Goal: Transaction & Acquisition: Purchase product/service

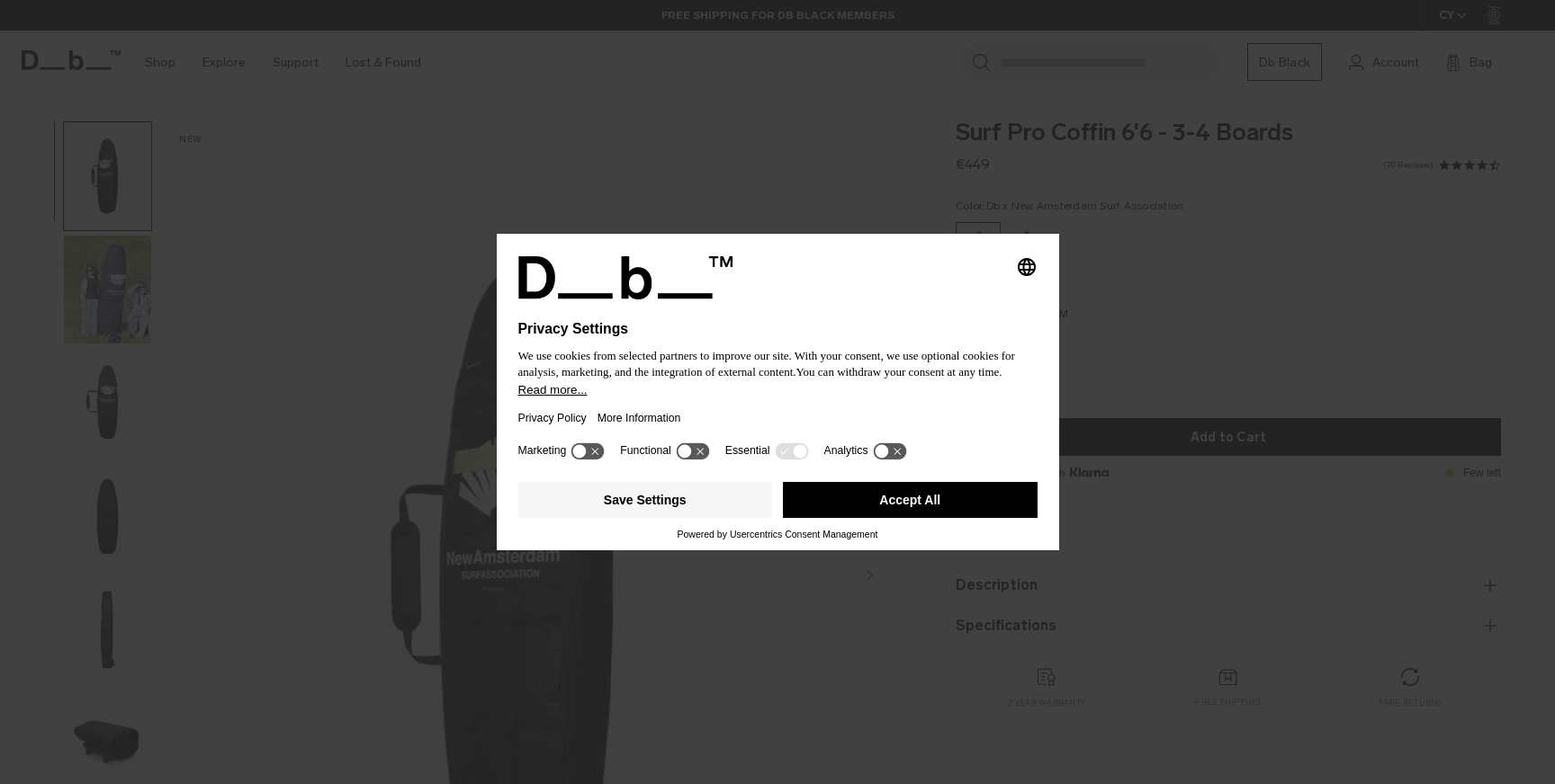
click at [844, 502] on button "Accept All" at bounding box center [910, 500] width 255 height 36
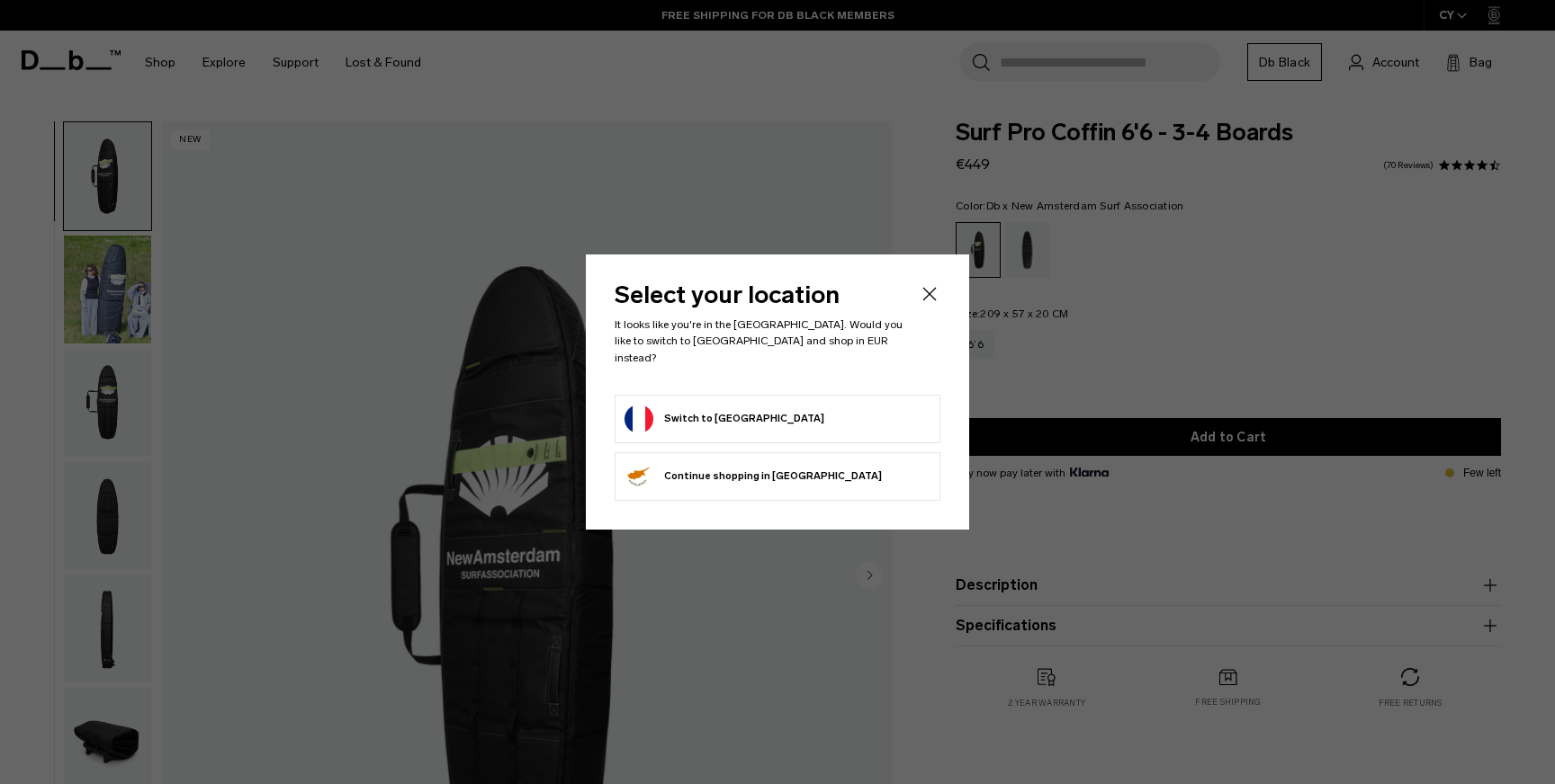
click at [933, 296] on icon "Close" at bounding box center [930, 294] width 22 height 22
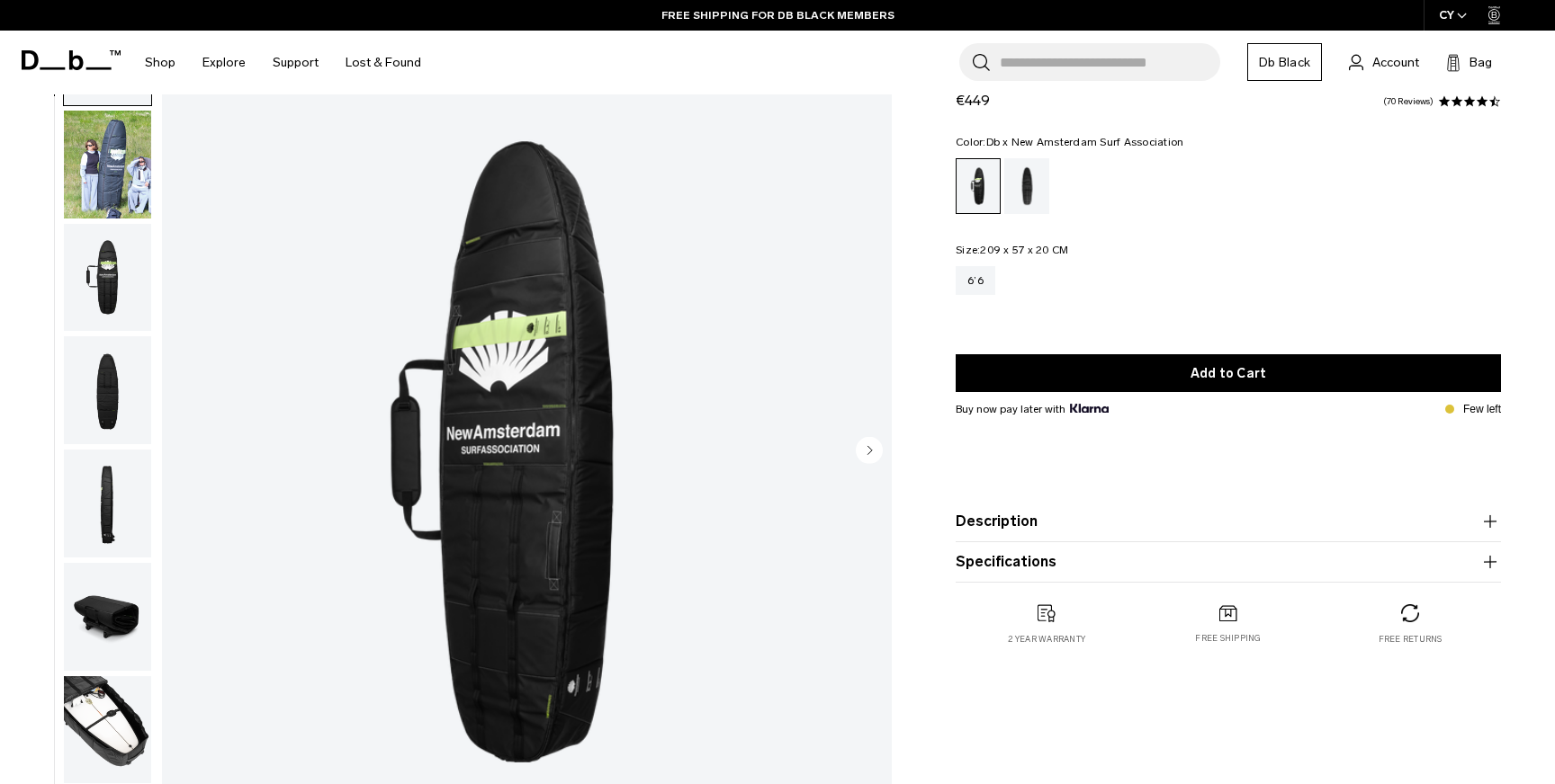
scroll to position [132, 0]
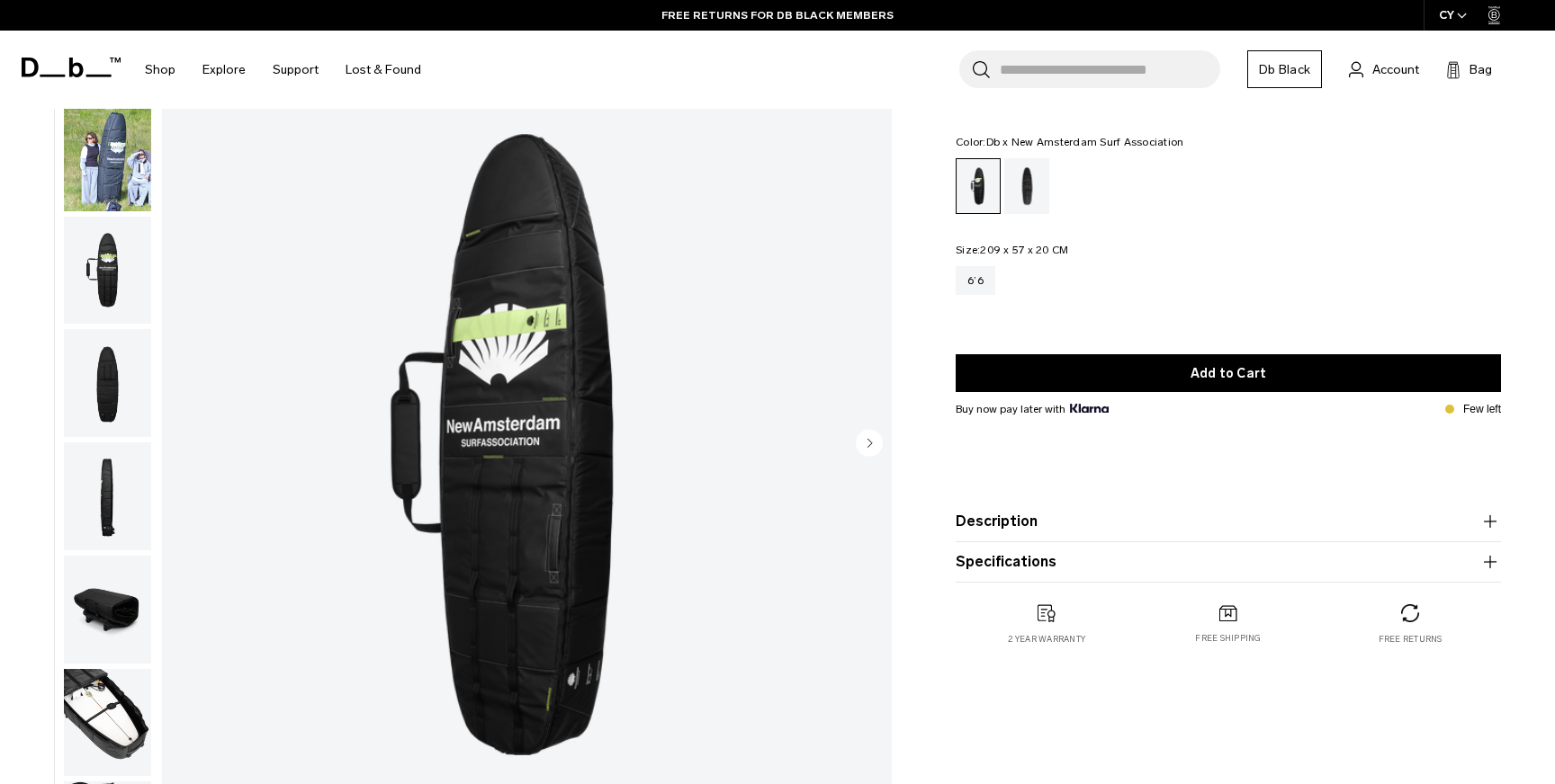
click at [102, 163] on img "button" at bounding box center [108, 156] width 87 height 108
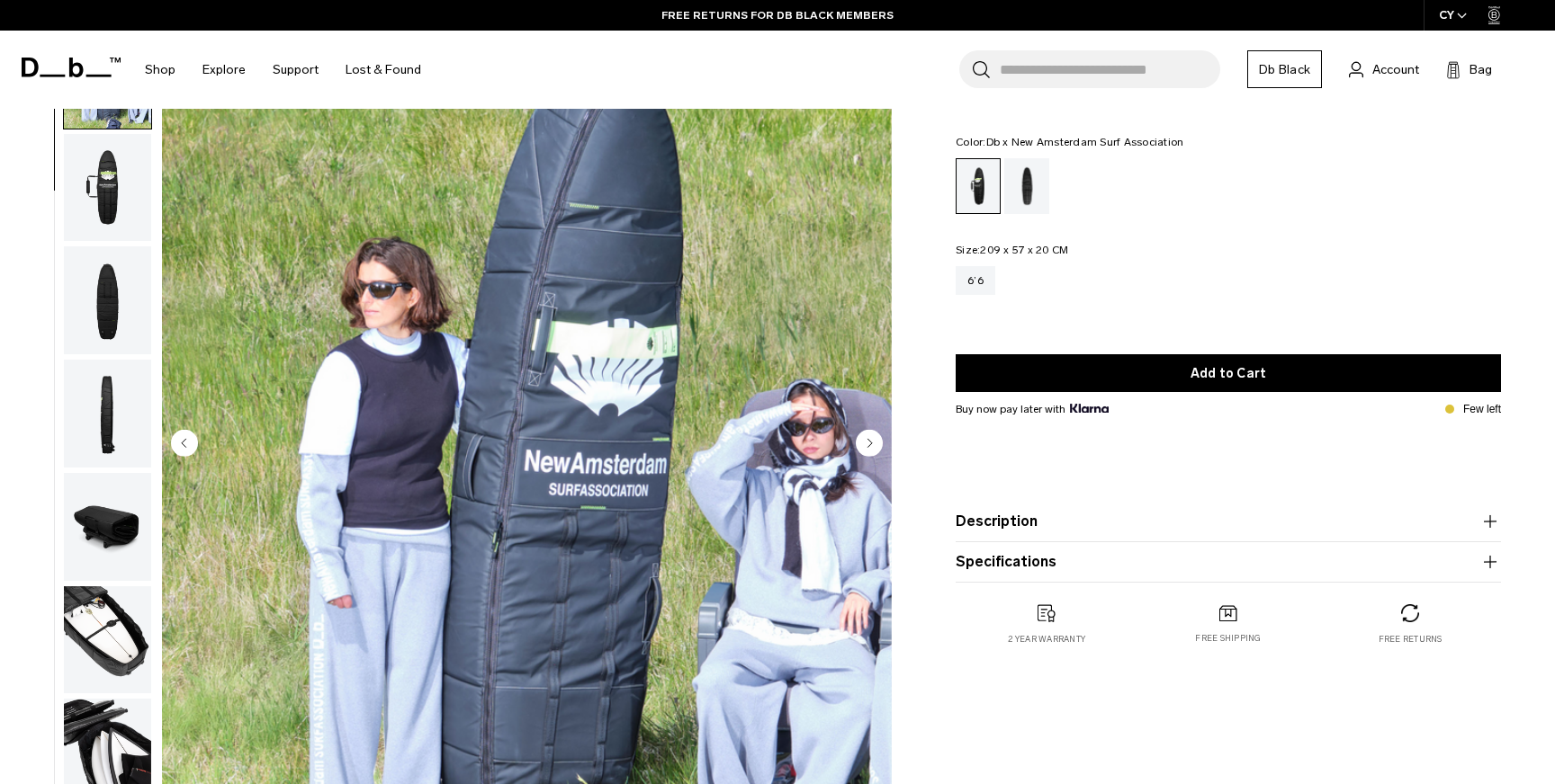
scroll to position [103, 0]
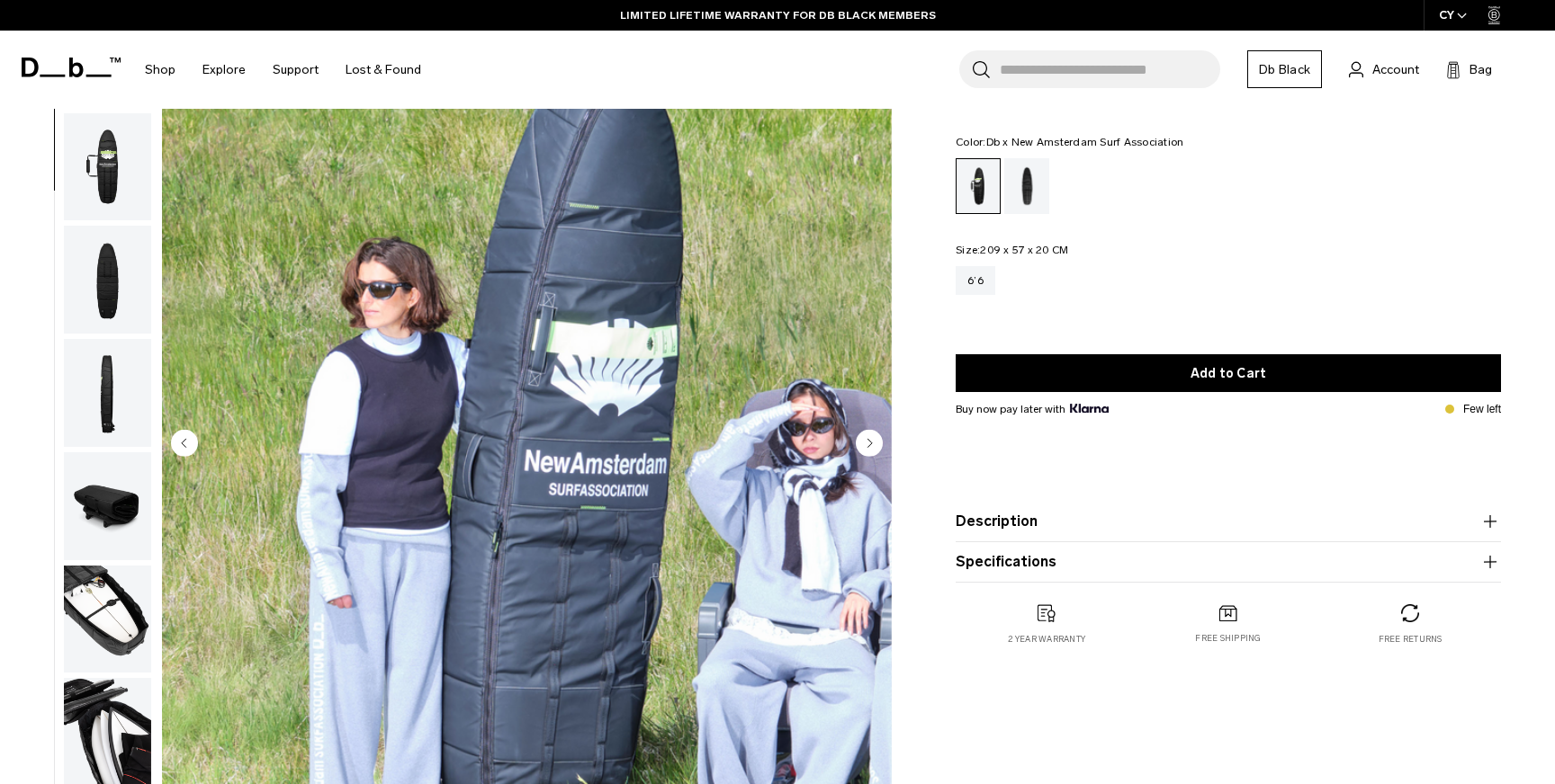
click at [105, 252] on img "button" at bounding box center [108, 279] width 87 height 108
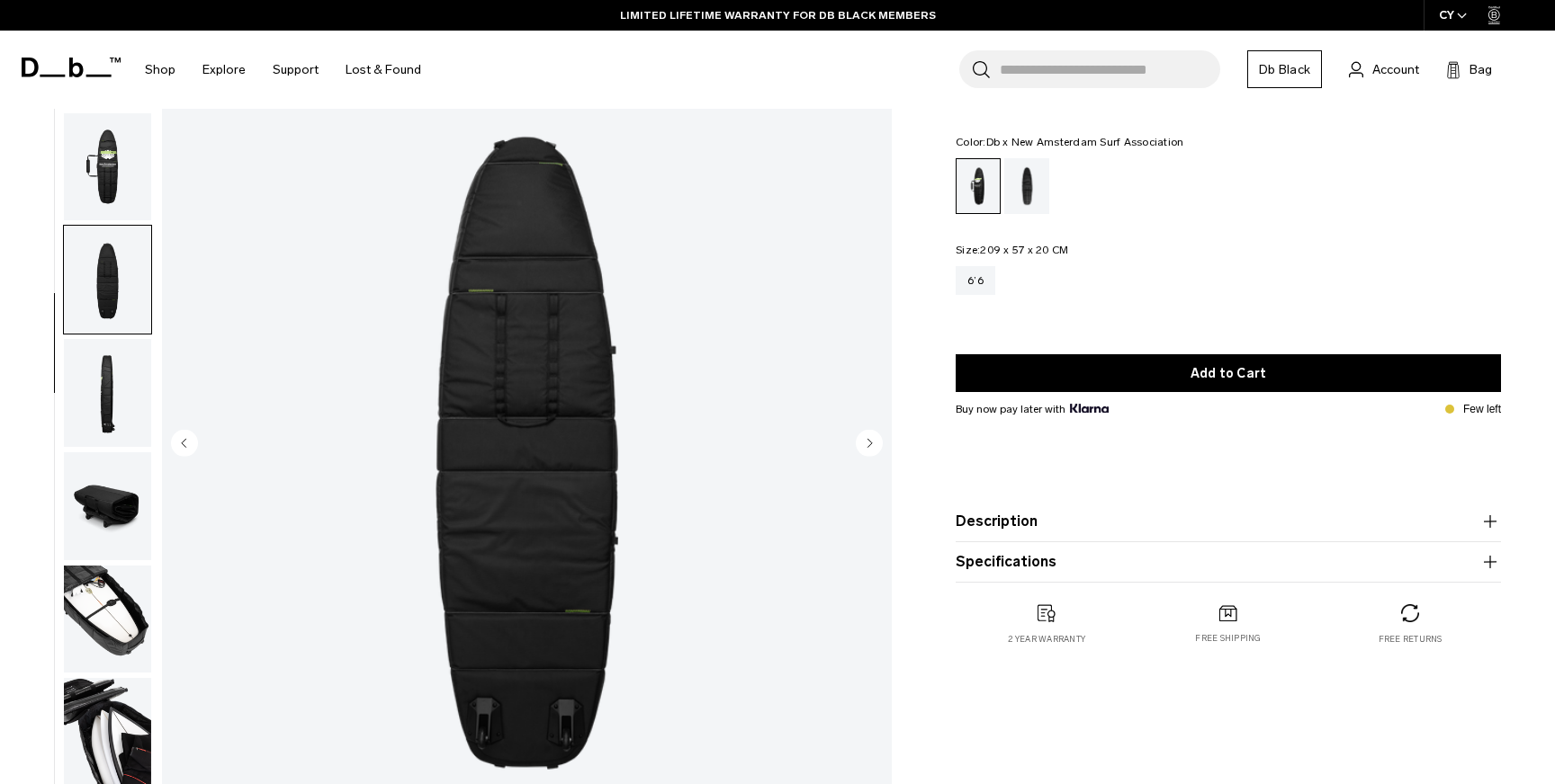
click at [109, 391] on img "button" at bounding box center [108, 392] width 87 height 108
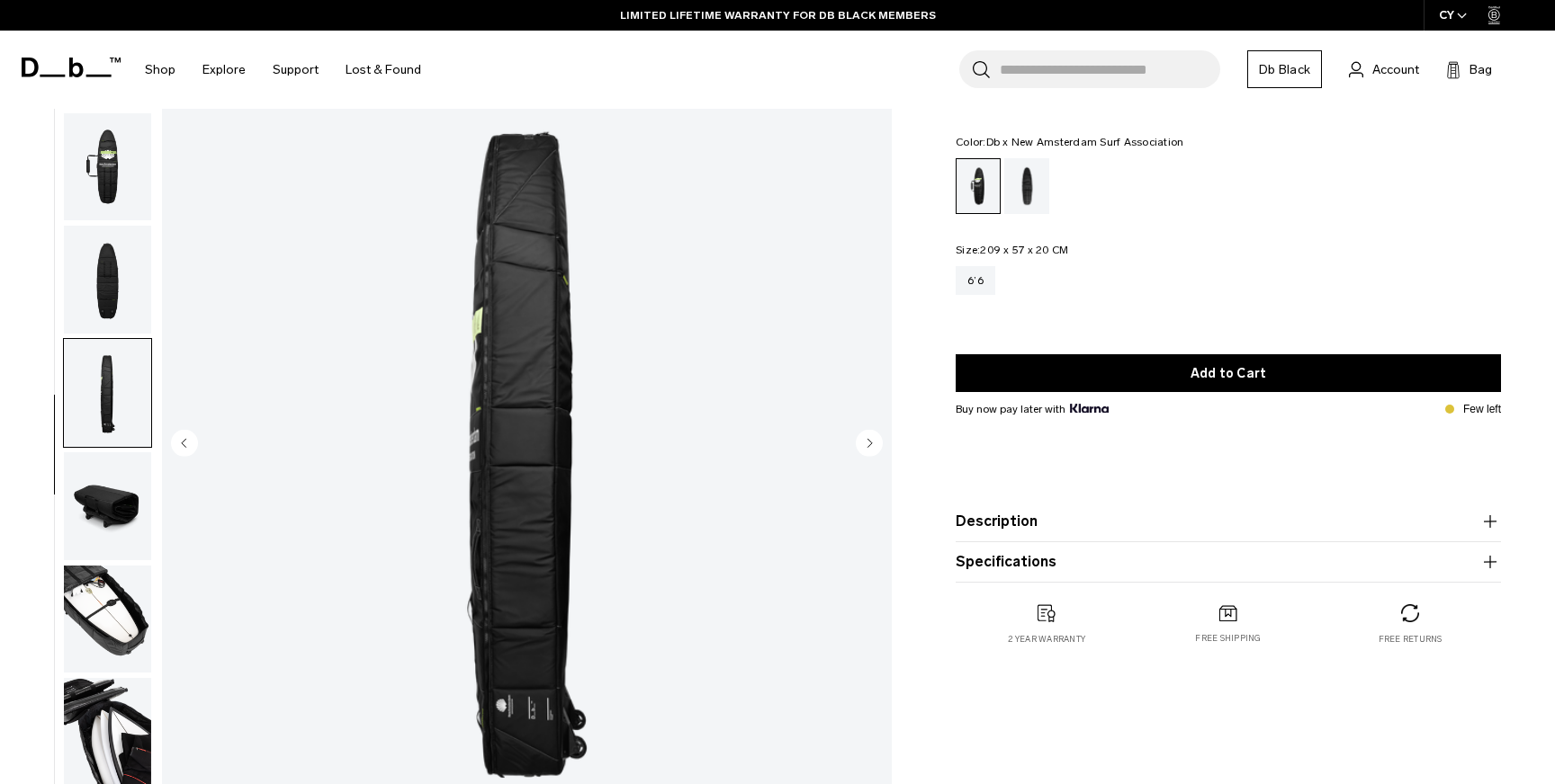
click at [109, 480] on img "button" at bounding box center [108, 505] width 87 height 108
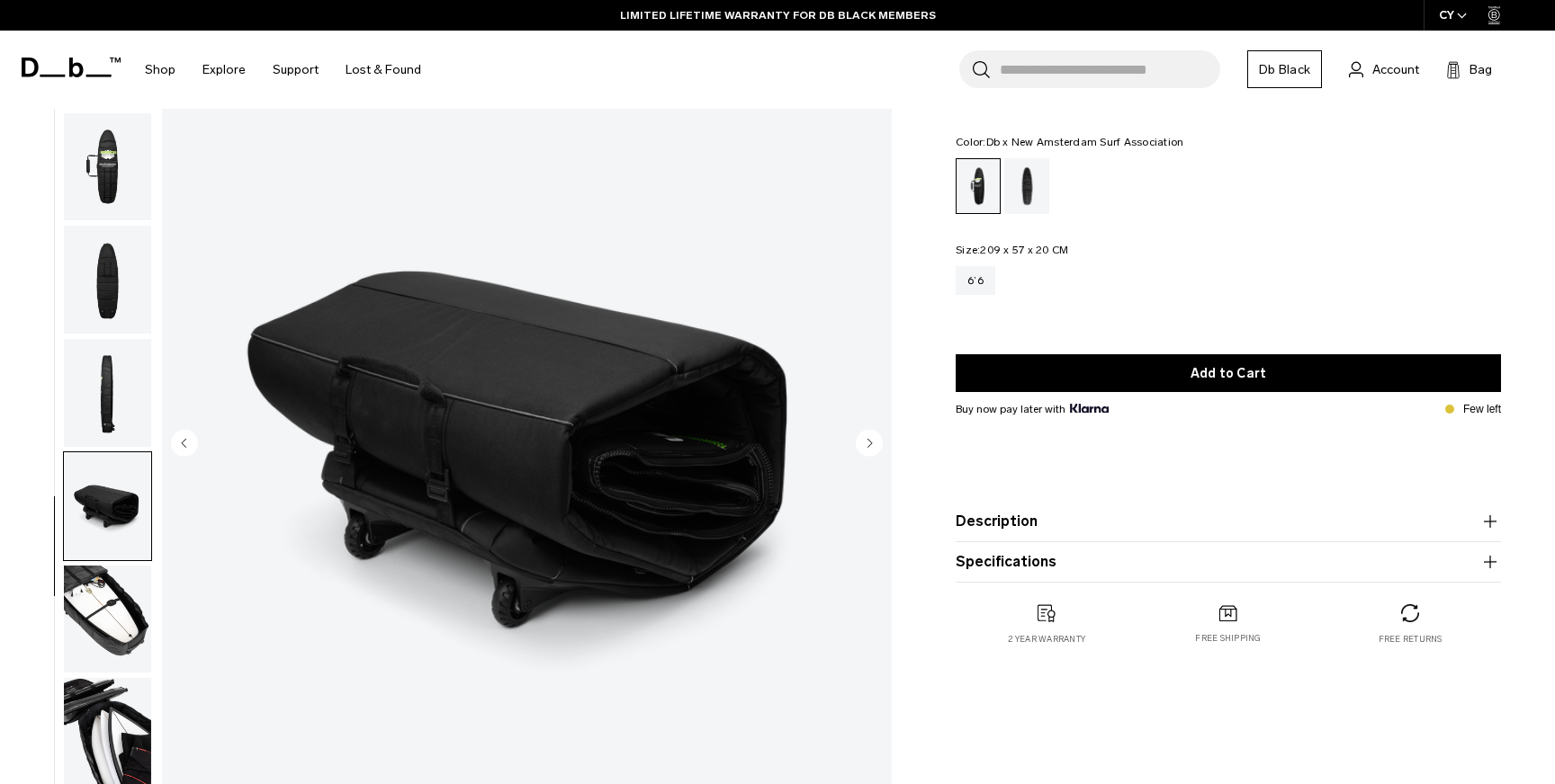
click at [113, 609] on img "button" at bounding box center [108, 619] width 87 height 108
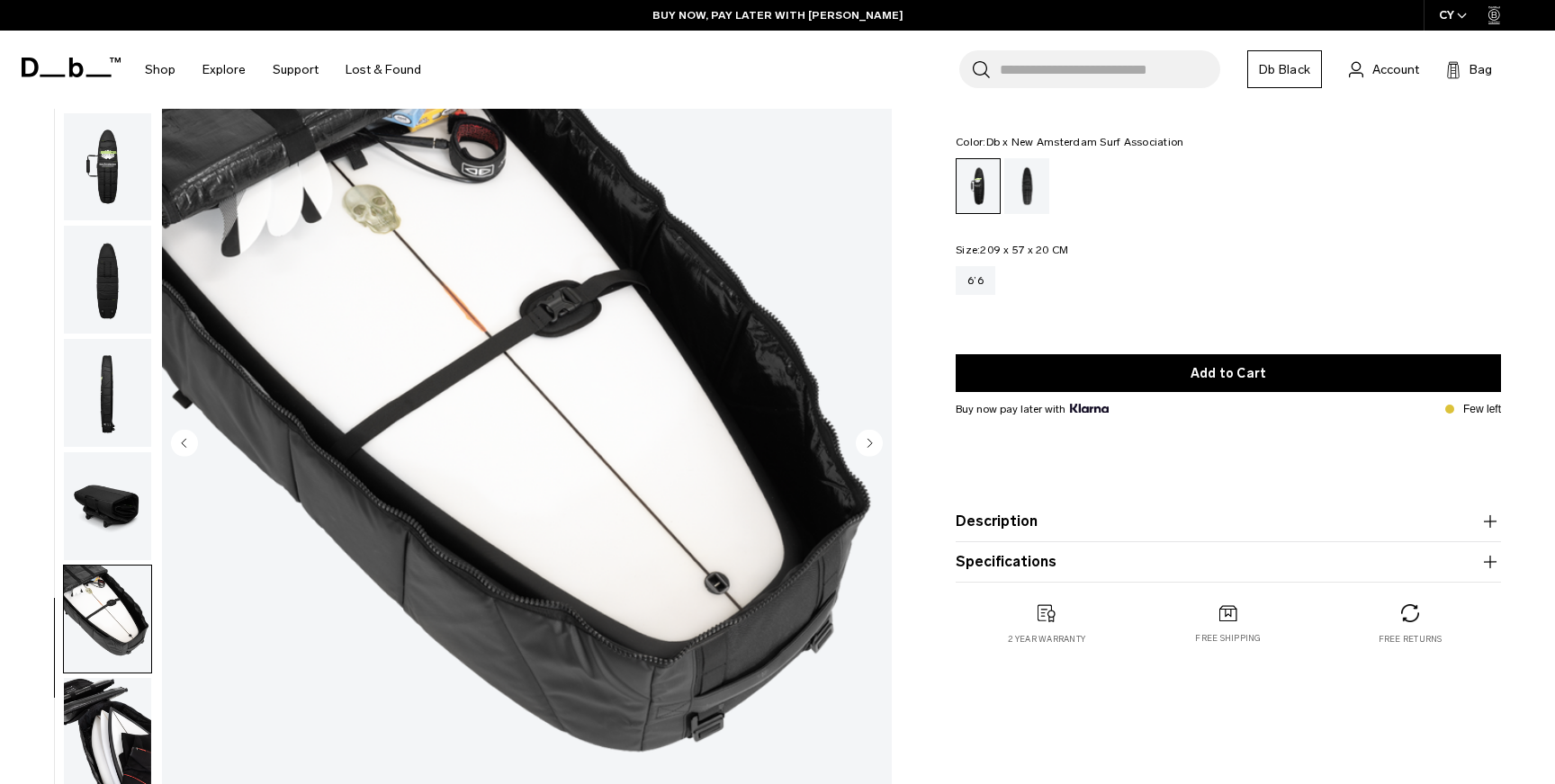
click at [126, 732] on img "button" at bounding box center [108, 732] width 87 height 108
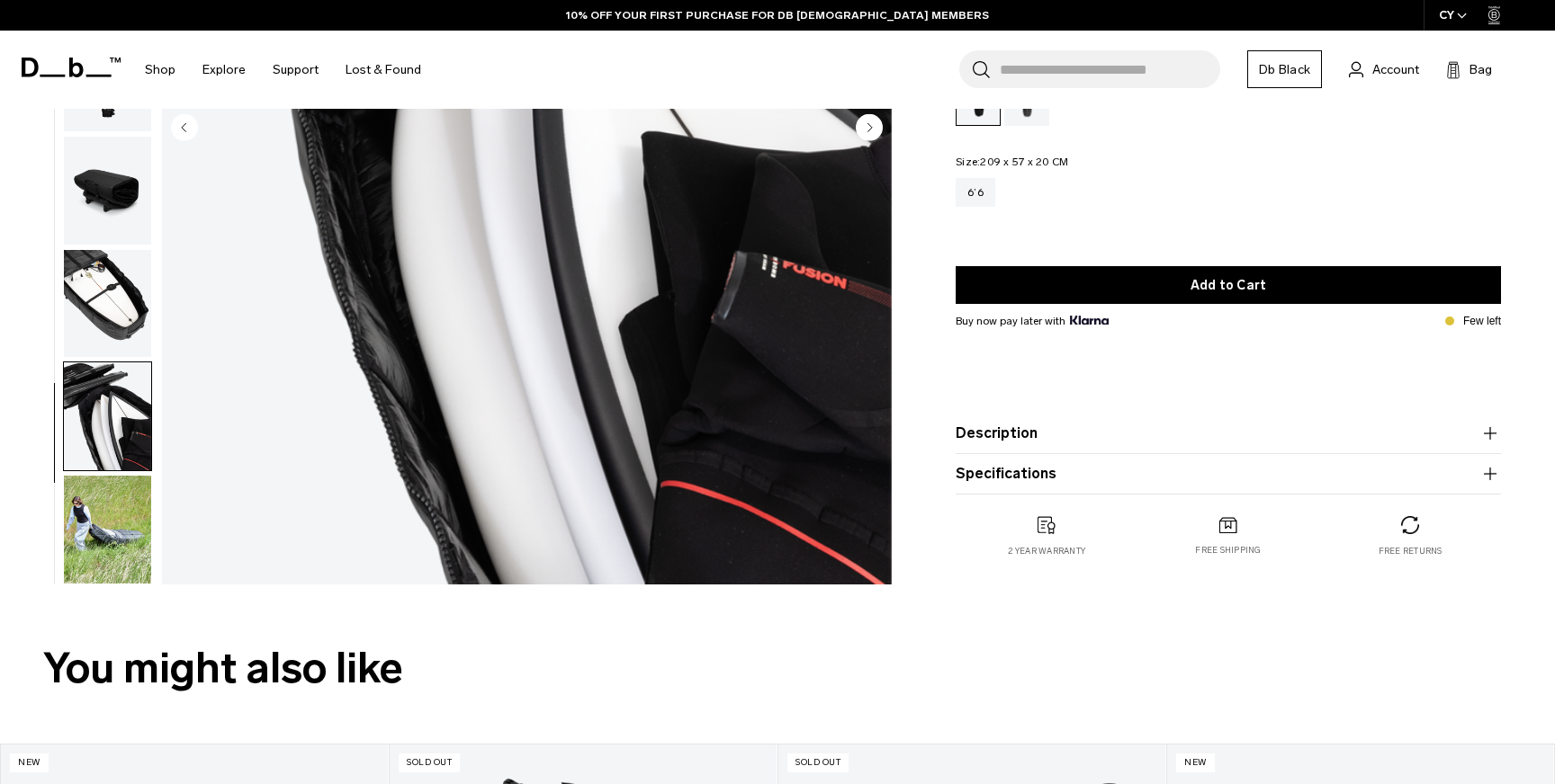
scroll to position [445, 0]
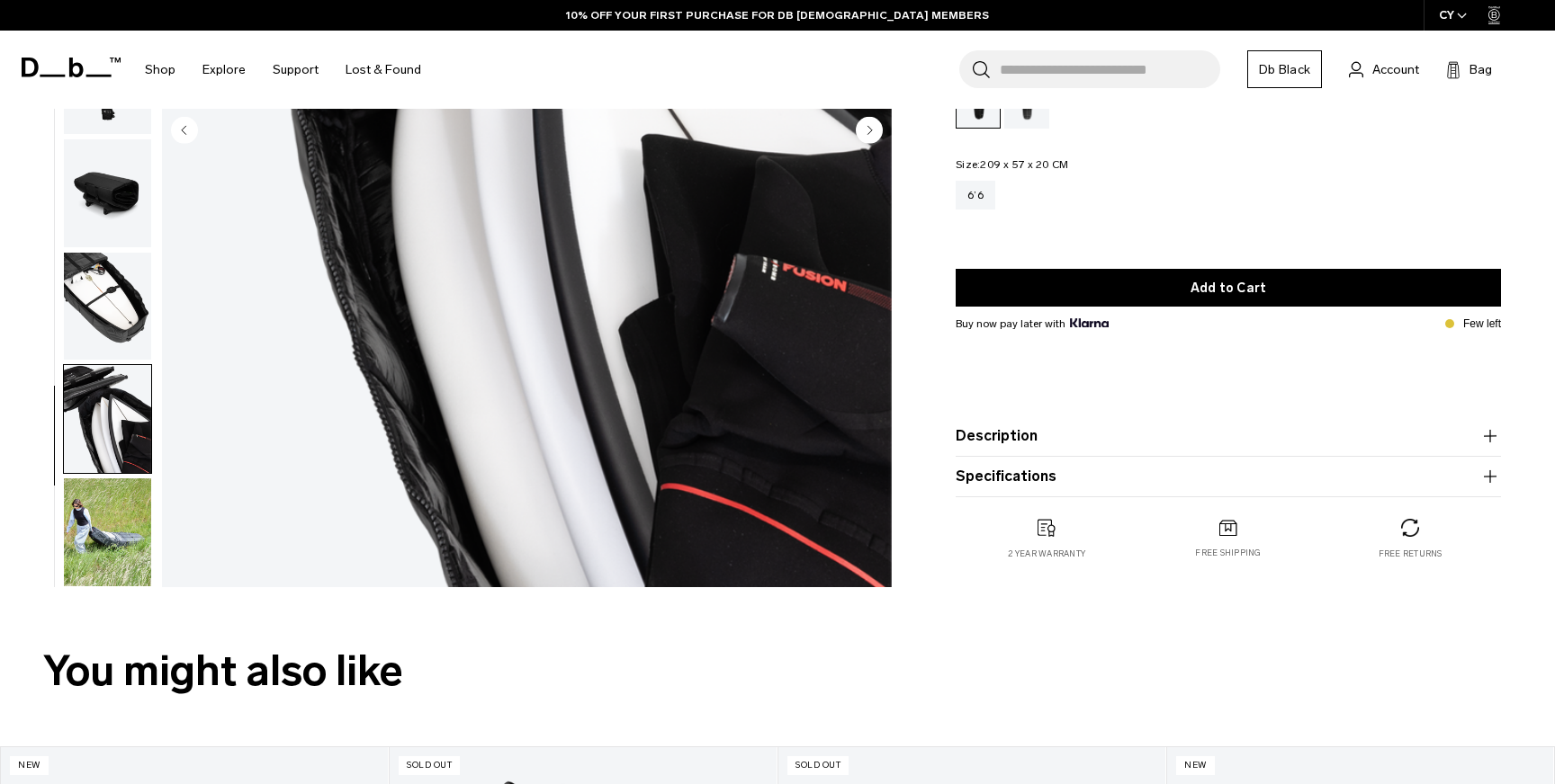
click at [100, 572] on img "button" at bounding box center [108, 532] width 87 height 108
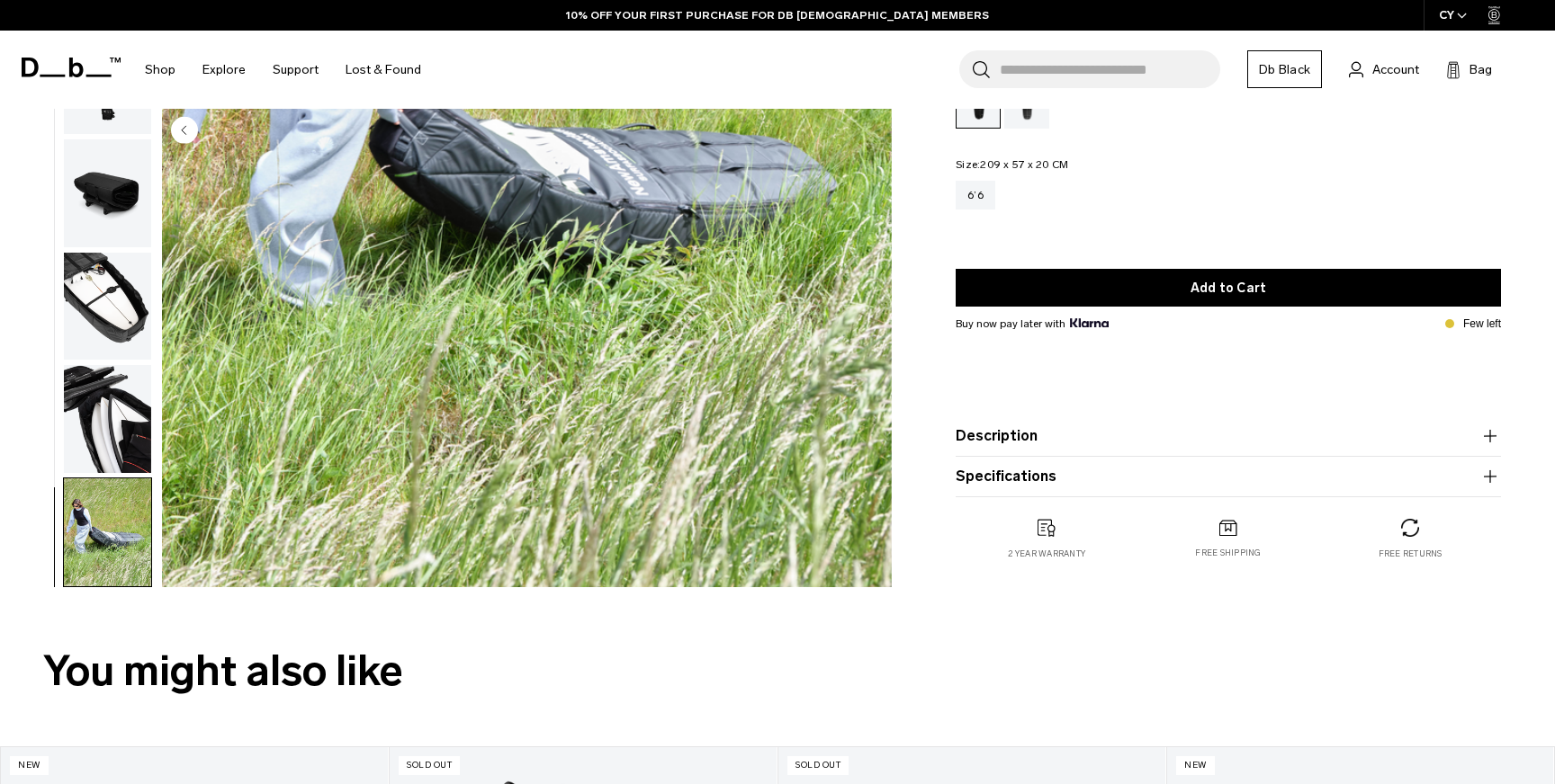
click at [1158, 439] on button "Description" at bounding box center [1228, 437] width 545 height 22
